Goal: Complete application form

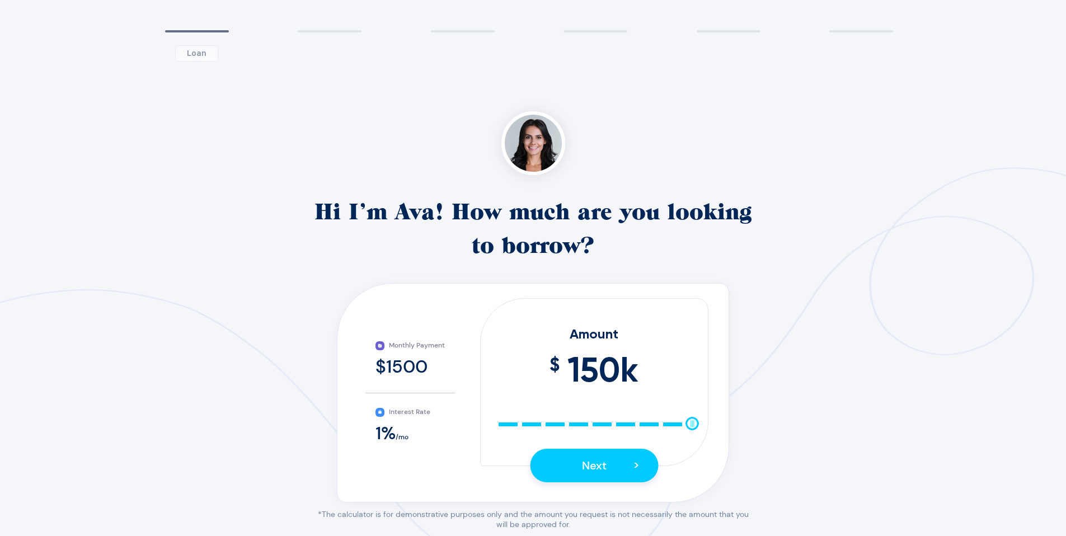
scroll to position [127, 0]
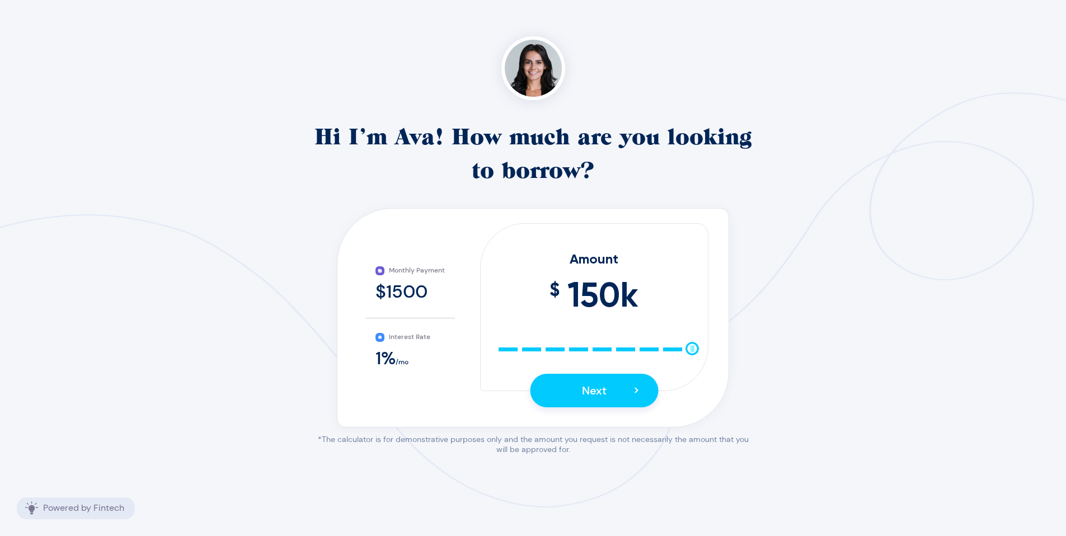
drag, startPoint x: 666, startPoint y: 330, endPoint x: 656, endPoint y: 327, distance: 10.1
click at [663, 330] on div "Amount $ 150 k 10 25 40 55 70 85 100 115 130 145 150 Next >" at bounding box center [594, 307] width 228 height 168
click at [623, 310] on span "150 k" at bounding box center [603, 295] width 71 height 52
click at [593, 305] on span "150 k" at bounding box center [603, 295] width 71 height 52
click at [686, 350] on div at bounding box center [692, 348] width 13 height 13
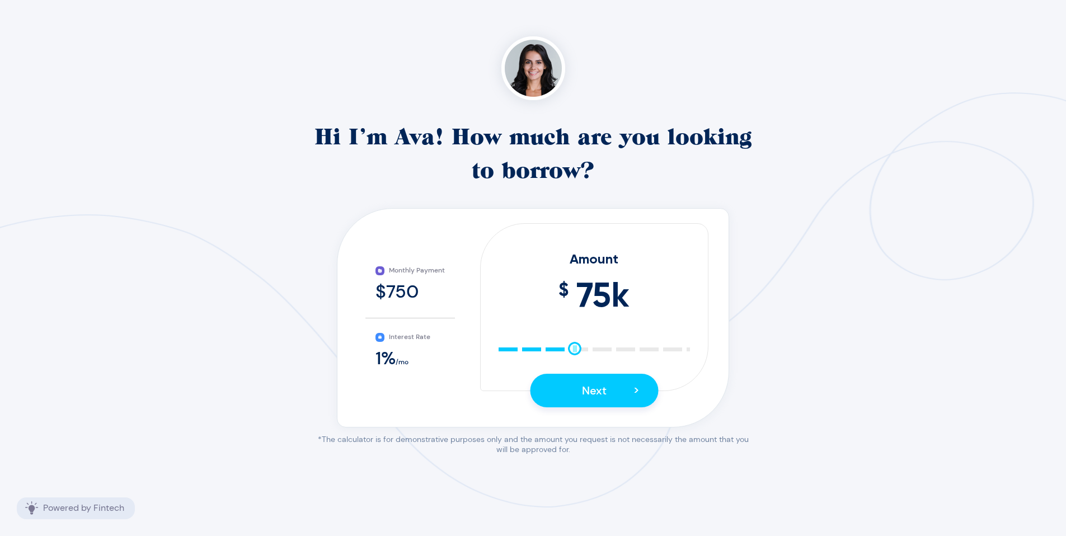
drag, startPoint x: 683, startPoint y: 353, endPoint x: 573, endPoint y: 362, distance: 110.1
click at [573, 362] on div "Amount $ 75 k 10 25 40 55 70 85 100 115 130 145 150 Next >" at bounding box center [594, 307] width 228 height 168
drag, startPoint x: 575, startPoint y: 350, endPoint x: 568, endPoint y: 352, distance: 7.6
click at [568, 352] on div at bounding box center [566, 348] width 13 height 13
drag, startPoint x: 570, startPoint y: 352, endPoint x: 593, endPoint y: 359, distance: 24.1
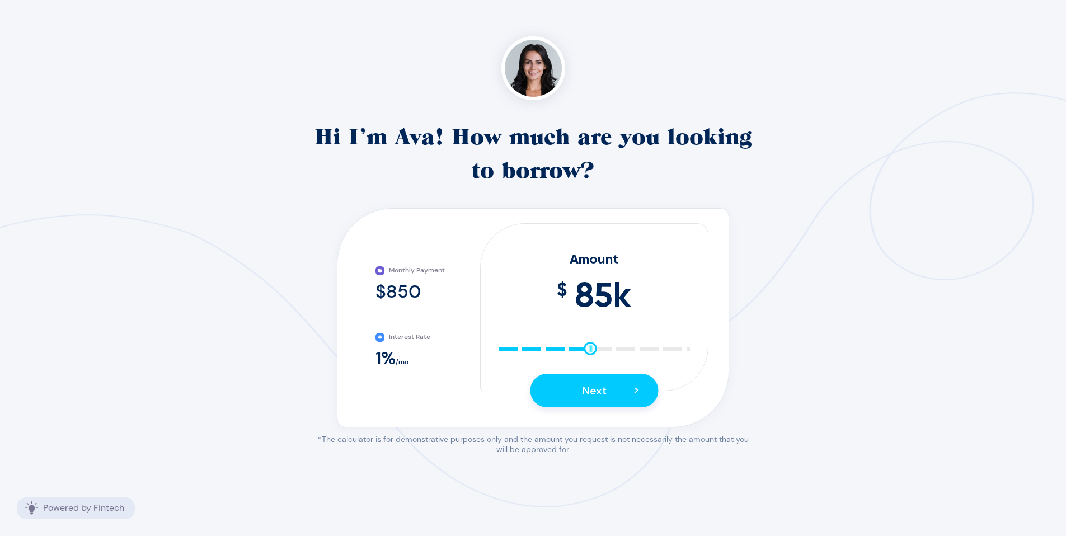
click at [593, 358] on div "Amount $ 85 k 10 25 40 55 70 85 100 115 130 145 150 Next >" at bounding box center [594, 307] width 228 height 168
click at [568, 381] on button "Next >" at bounding box center [594, 391] width 128 height 34
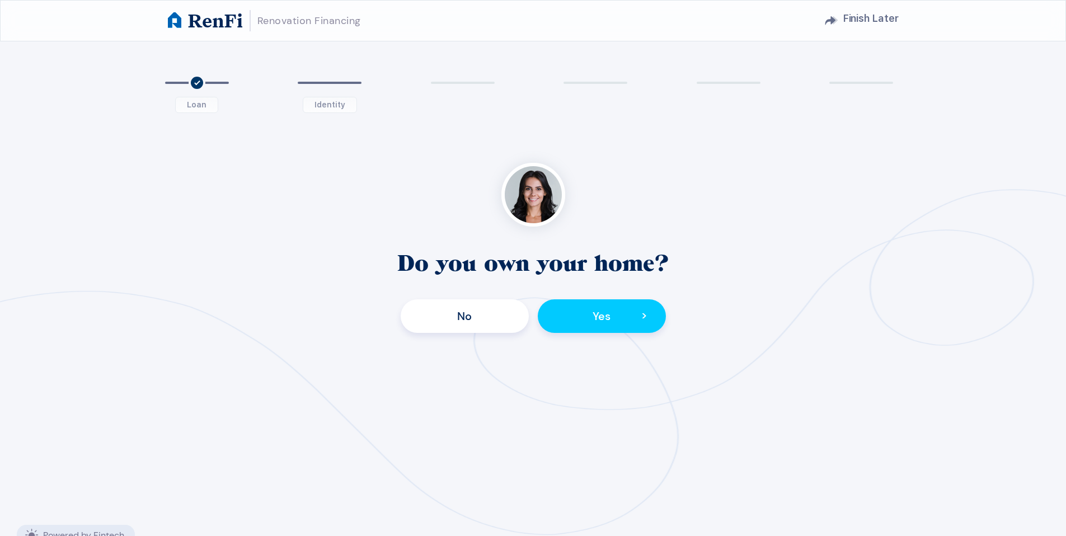
click at [511, 325] on button "No" at bounding box center [465, 317] width 128 height 34
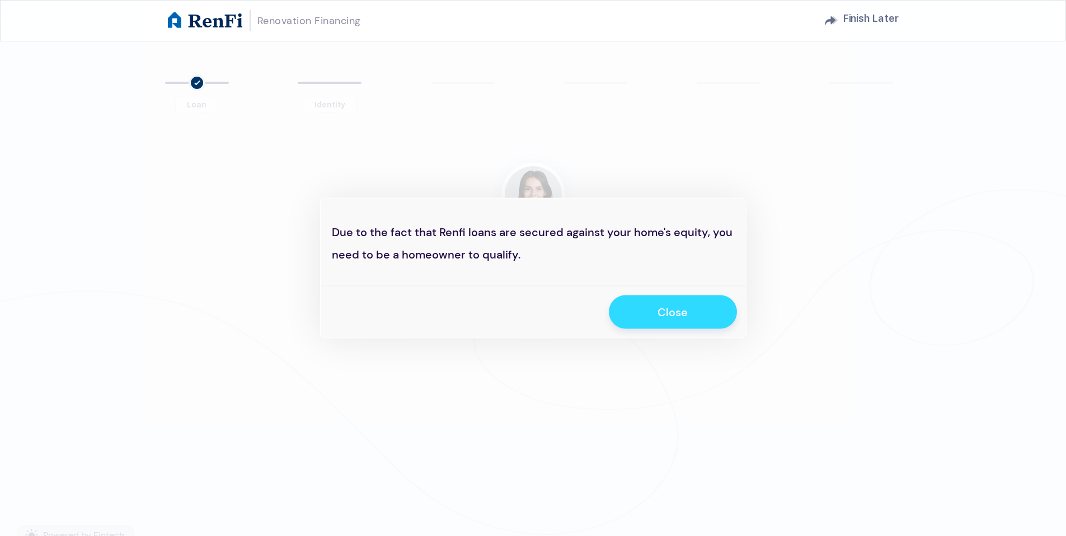
click at [663, 309] on span "Close" at bounding box center [673, 312] width 30 height 15
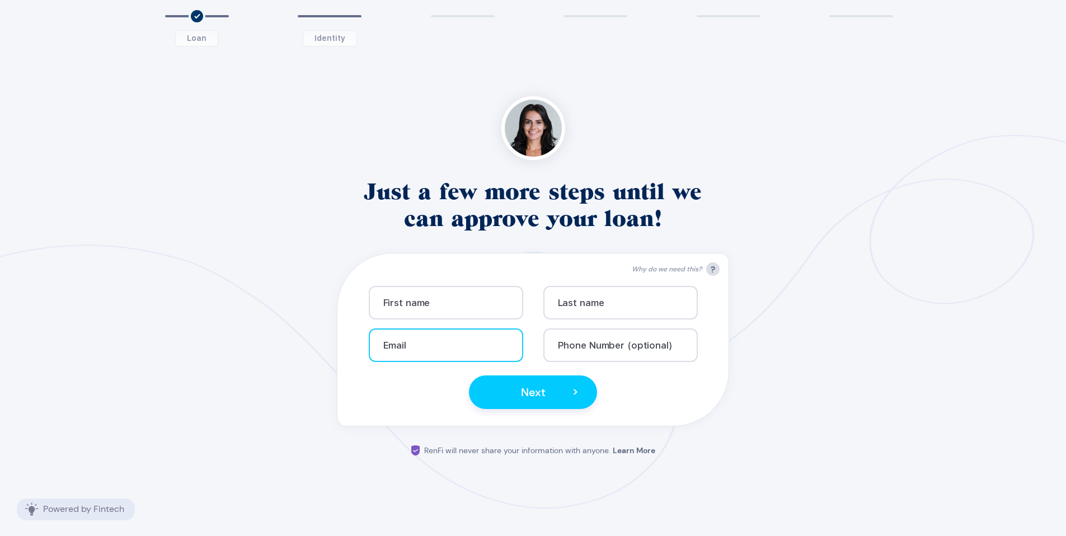
scroll to position [68, 0]
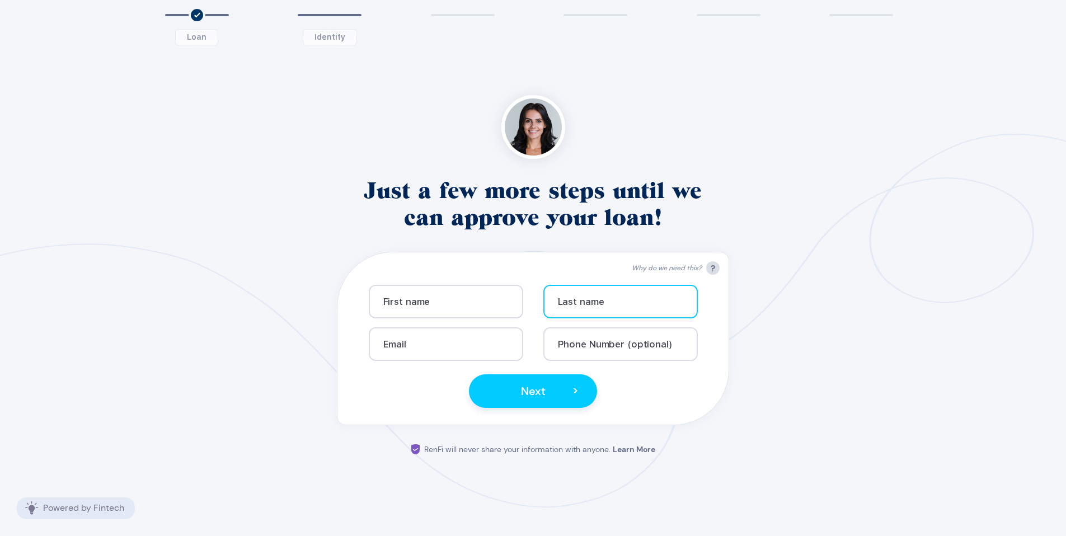
drag, startPoint x: 609, startPoint y: 311, endPoint x: 617, endPoint y: 306, distance: 9.3
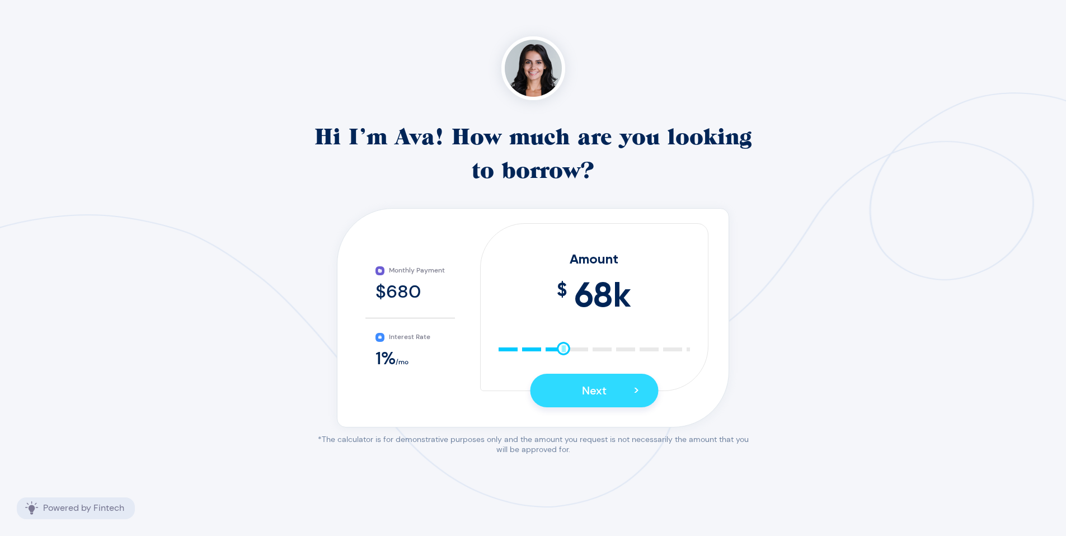
drag, startPoint x: 592, startPoint y: 354, endPoint x: 555, endPoint y: 377, distance: 44.3
click at [558, 378] on div "Amount $ 68 k 10 25 40 55 70 85 100 115 130 145 150 Next >" at bounding box center [594, 307] width 228 height 168
